Goal: Navigation & Orientation: Find specific page/section

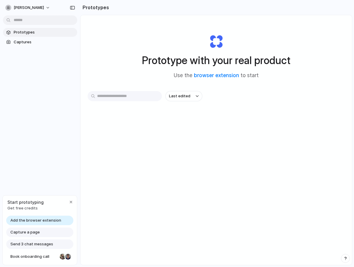
click at [46, 245] on span "Send 3 chat messages" at bounding box center [31, 245] width 43 height 6
click at [214, 75] on link "browser extension" at bounding box center [216, 76] width 45 height 6
click at [96, 147] on div "Prototype with your real product Use the browser extension to start Last edited" at bounding box center [217, 156] width 272 height 282
